Goal: Transaction & Acquisition: Subscribe to service/newsletter

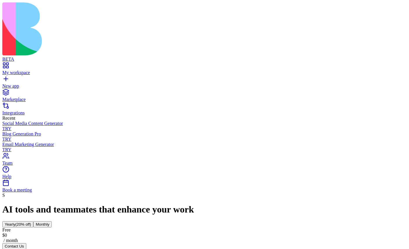
click at [52, 221] on button "Monthly" at bounding box center [42, 224] width 18 height 6
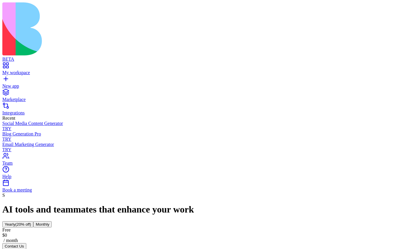
scroll to position [3, 0]
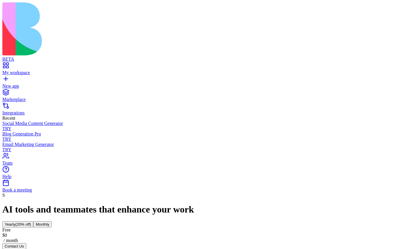
click at [52, 221] on button "Monthly" at bounding box center [42, 224] width 18 height 6
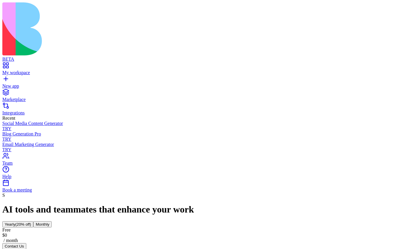
click at [52, 221] on button "Monthly" at bounding box center [42, 224] width 18 height 6
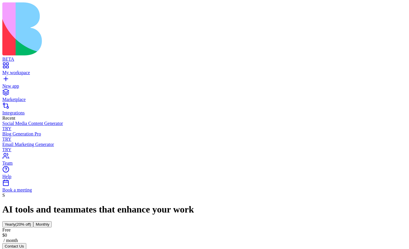
click at [52, 221] on button "Monthly" at bounding box center [42, 224] width 18 height 6
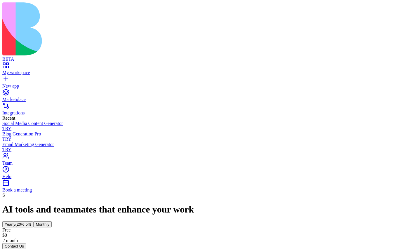
click at [52, 221] on button "Monthly" at bounding box center [42, 224] width 18 height 6
click at [31, 222] on span "(20% off)" at bounding box center [23, 224] width 16 height 4
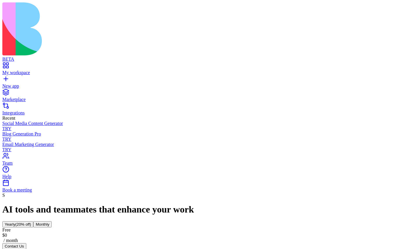
click at [52, 221] on button "Monthly" at bounding box center [42, 224] width 18 height 6
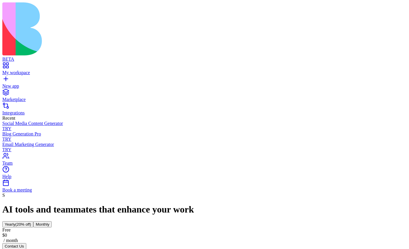
click at [33, 221] on button "Yearly (20% off)" at bounding box center [17, 224] width 31 height 6
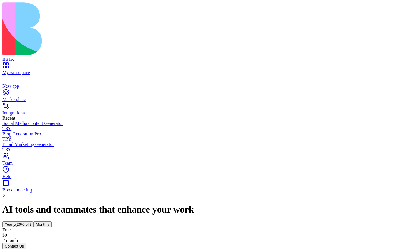
click at [52, 221] on button "Monthly" at bounding box center [42, 224] width 18 height 6
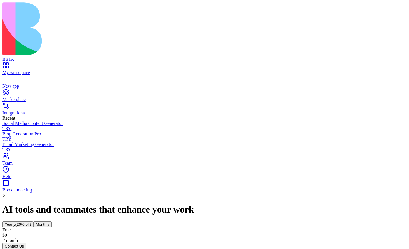
click at [31, 222] on span "(20% off)" at bounding box center [23, 224] width 16 height 4
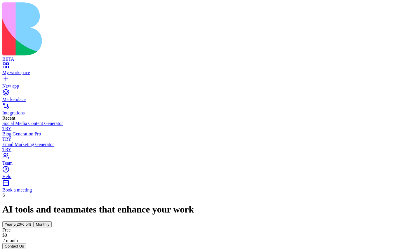
click at [52, 221] on button "Monthly" at bounding box center [42, 224] width 18 height 6
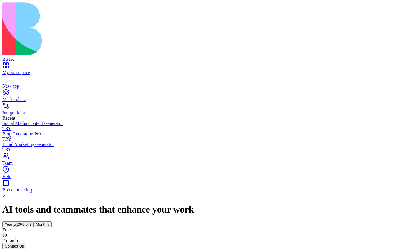
click at [31, 222] on span "(20% off)" at bounding box center [23, 224] width 16 height 4
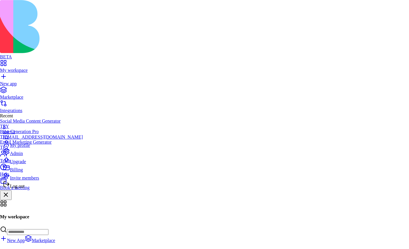
click at [40, 189] on div "Log out" at bounding box center [43, 185] width 80 height 8
